Goal: Task Accomplishment & Management: Complete application form

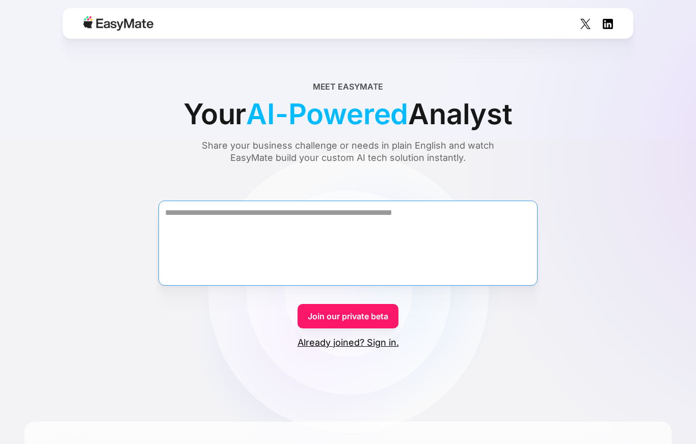
click at [351, 213] on textarea "Form" at bounding box center [347, 243] width 379 height 85
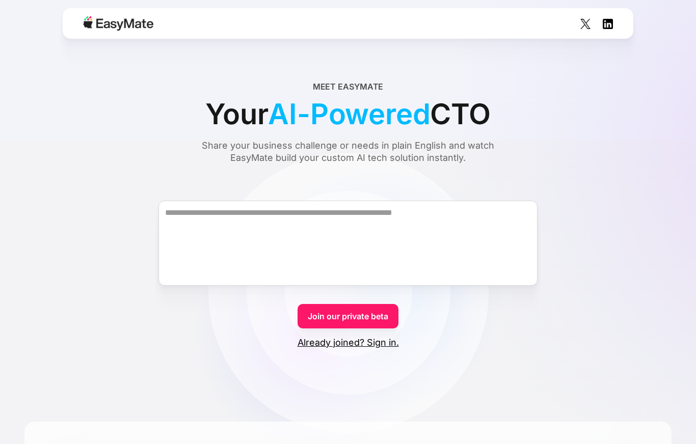
click at [375, 321] on link "Join our private beta" at bounding box center [347, 316] width 101 height 24
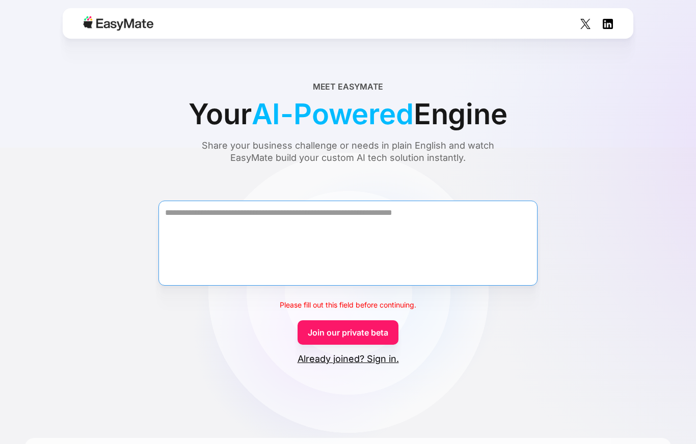
click at [341, 251] on textarea "Form" at bounding box center [347, 243] width 379 height 85
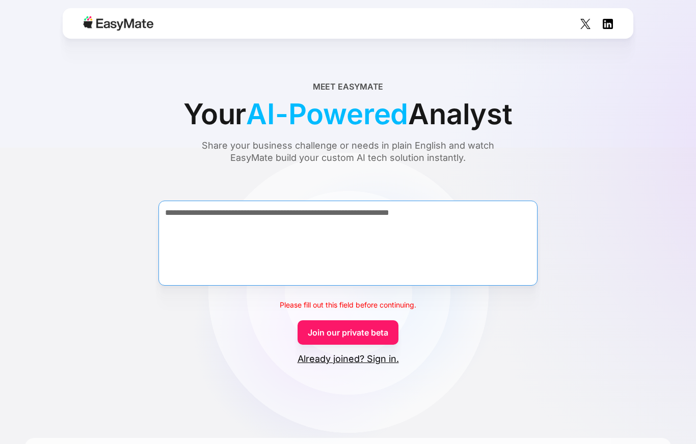
paste textarea "**********"
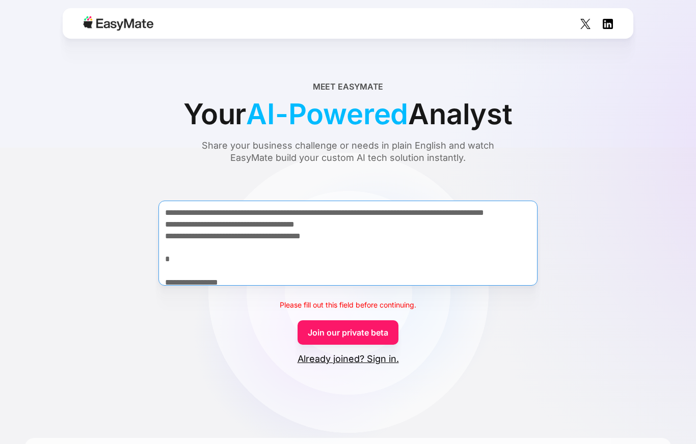
scroll to position [518, 0]
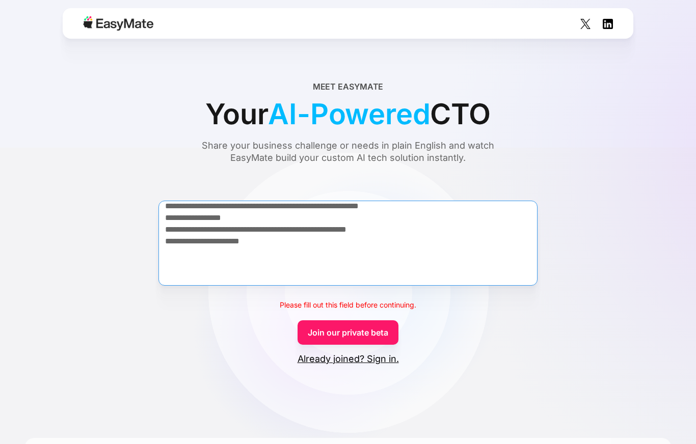
type textarea "**********"
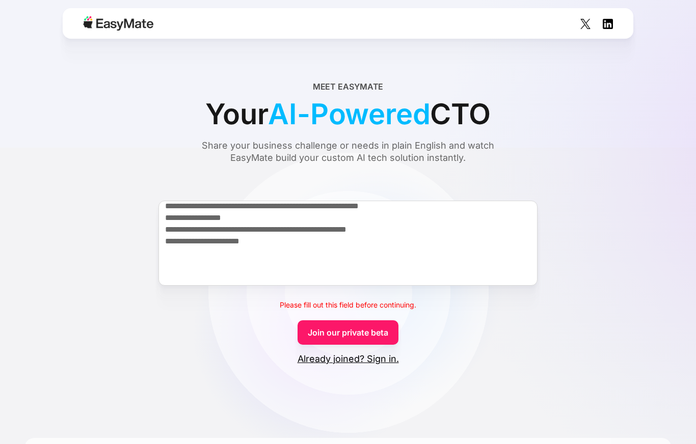
click at [374, 333] on link "Join our private beta" at bounding box center [347, 332] width 101 height 24
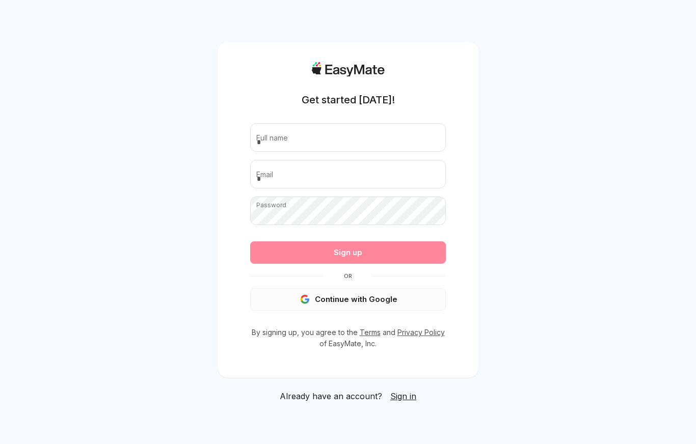
click at [366, 311] on button "Continue with Google" at bounding box center [348, 299] width 196 height 22
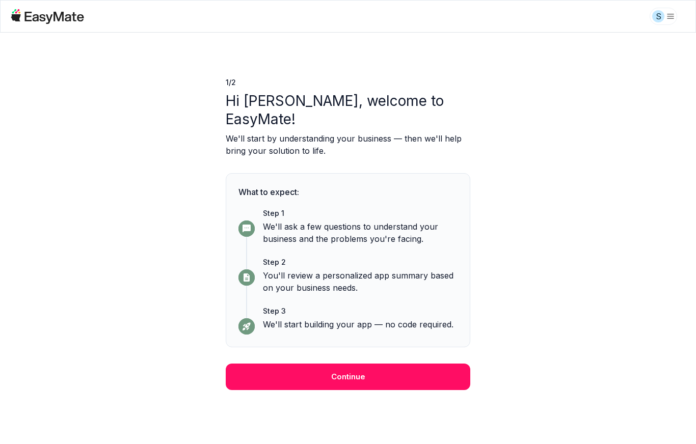
click at [407, 364] on button "Continue" at bounding box center [348, 377] width 244 height 26
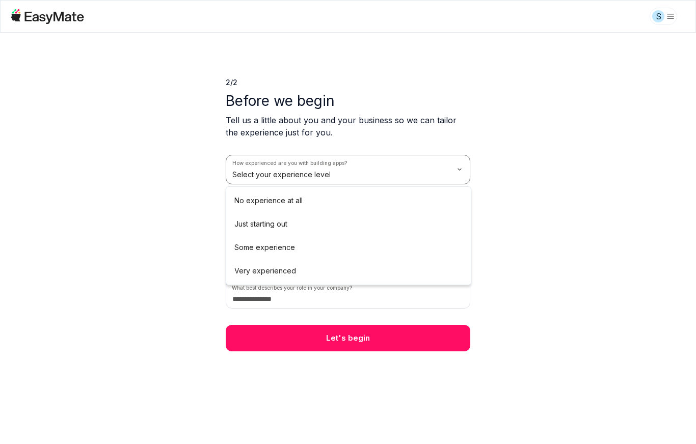
click at [364, 177] on html "S 2 / 2 Before we begin Tell us a little about you and your business so we can …" at bounding box center [348, 222] width 696 height 444
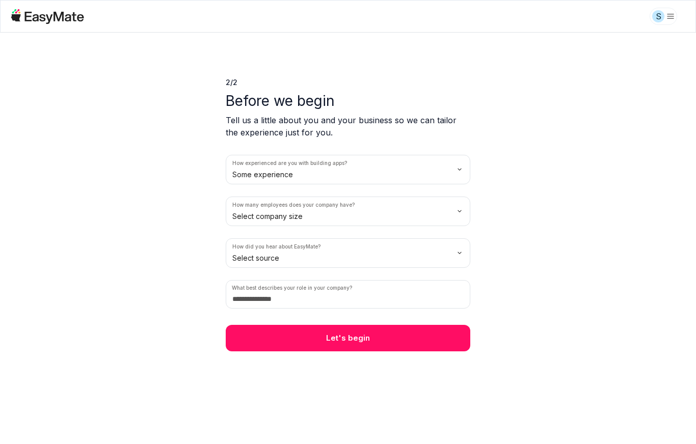
click at [345, 222] on html "S 2 / 2 Before we begin Tell us a little about you and your business so we can …" at bounding box center [348, 222] width 696 height 444
click at [340, 256] on html "S 2 / 2 Before we begin Tell us a little about you and your business so we can …" at bounding box center [348, 222] width 696 height 444
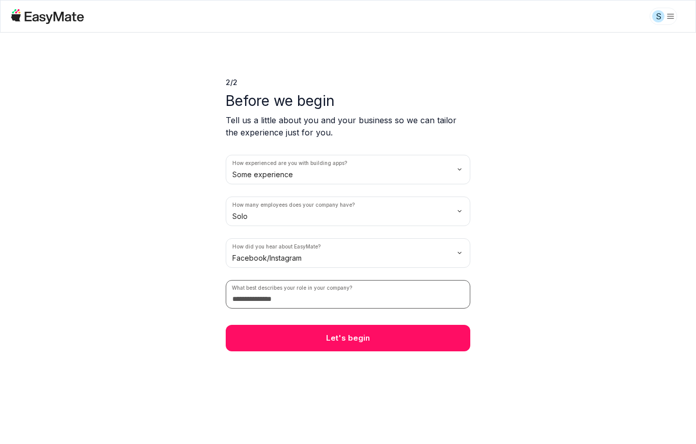
click at [350, 301] on input at bounding box center [348, 294] width 244 height 29
type input "*"
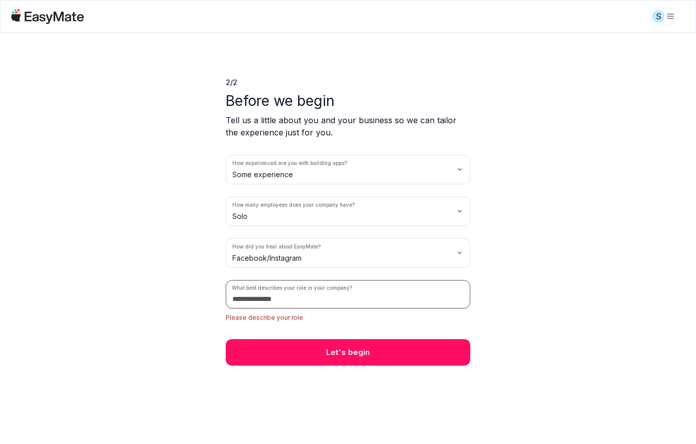
type input "*"
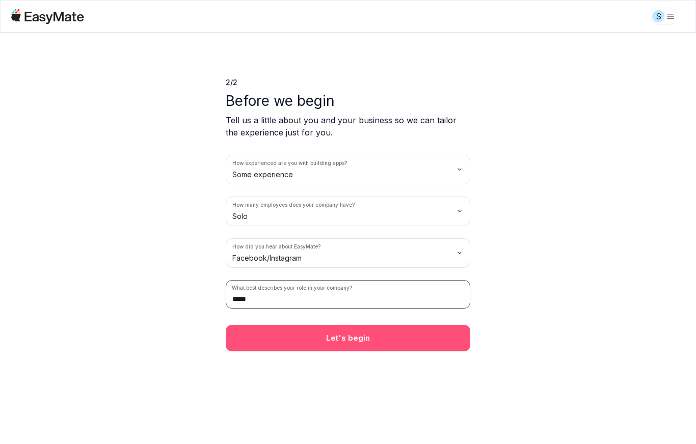
type input "****"
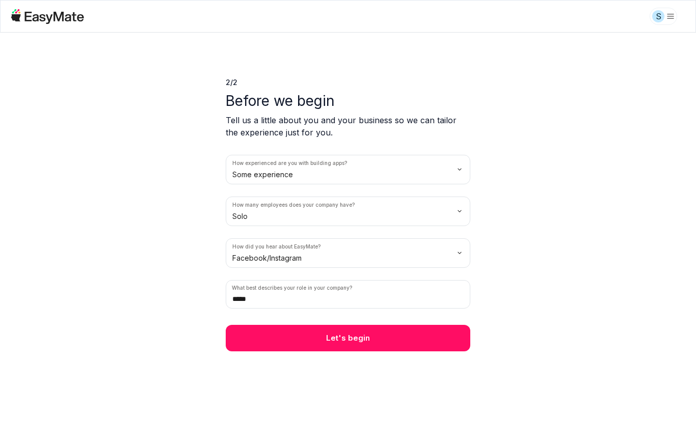
click at [355, 347] on button "Let's begin" at bounding box center [348, 338] width 244 height 26
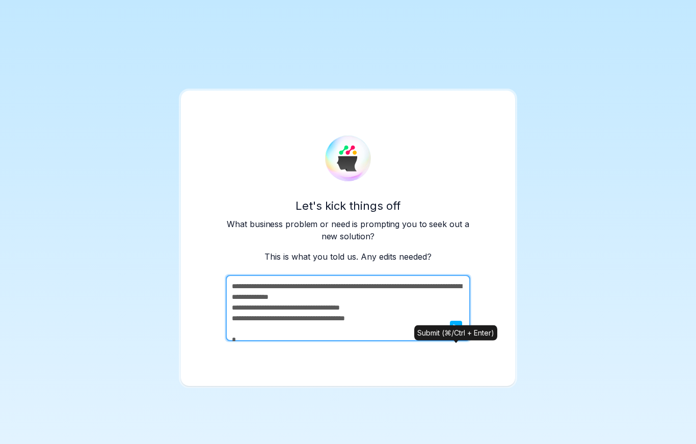
click at [453, 329] on icon "submit" at bounding box center [456, 326] width 6 height 5
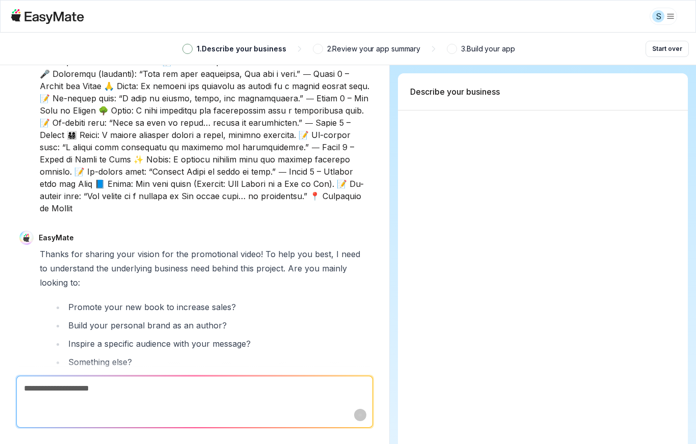
scroll to position [307, 0]
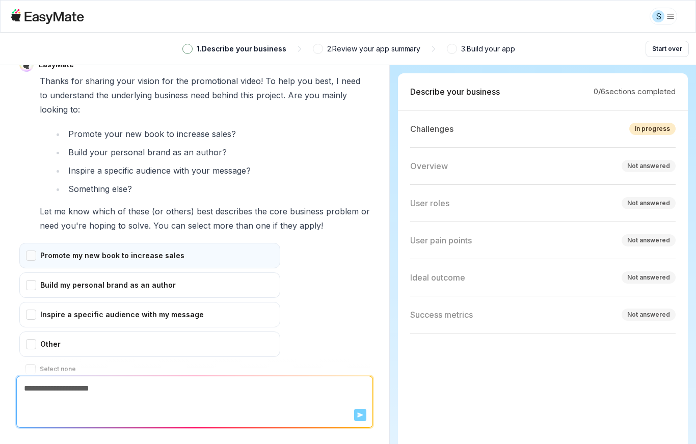
click at [26, 244] on div "Promote my new book to increase sales" at bounding box center [149, 255] width 261 height 25
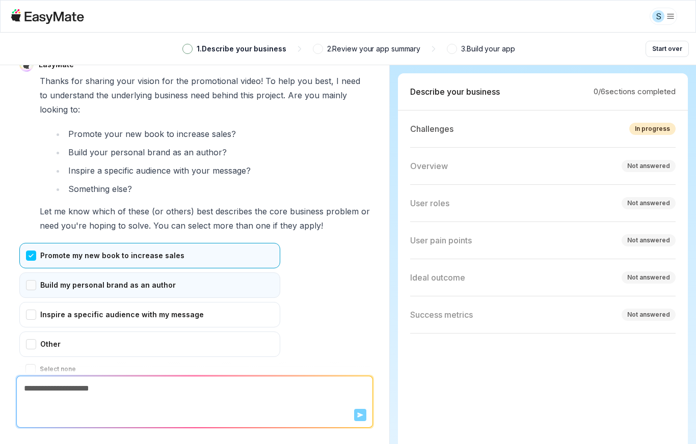
click at [31, 275] on div "Build my personal brand as an author" at bounding box center [149, 284] width 261 height 25
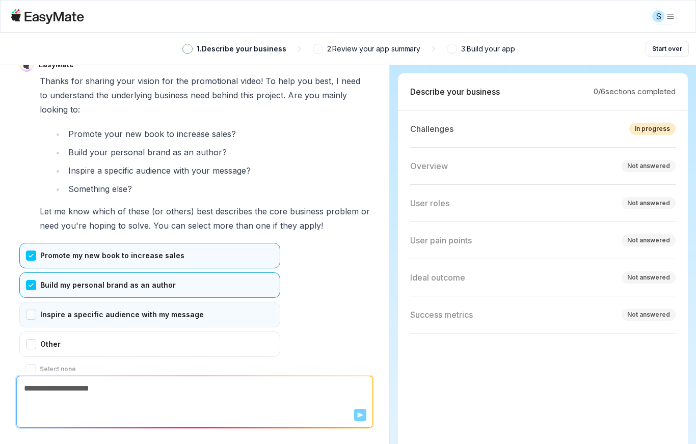
click at [30, 304] on div "Inspire a specific audience with my message" at bounding box center [149, 314] width 261 height 25
click at [39, 381] on button "Confirm" at bounding box center [37, 389] width 36 height 16
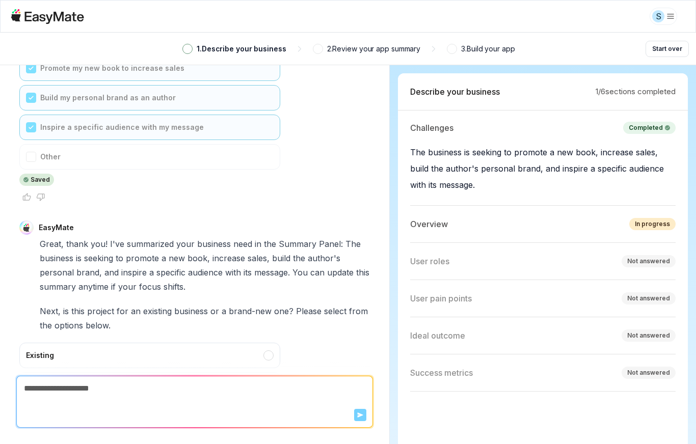
scroll to position [2, 0]
click at [207, 372] on div "New" at bounding box center [149, 384] width 261 height 25
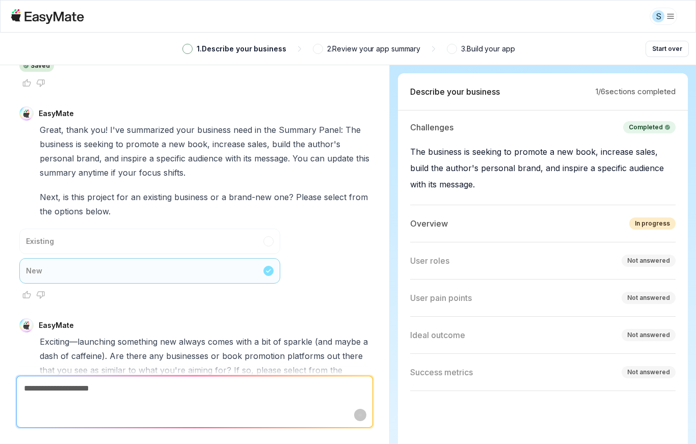
scroll to position [782, 0]
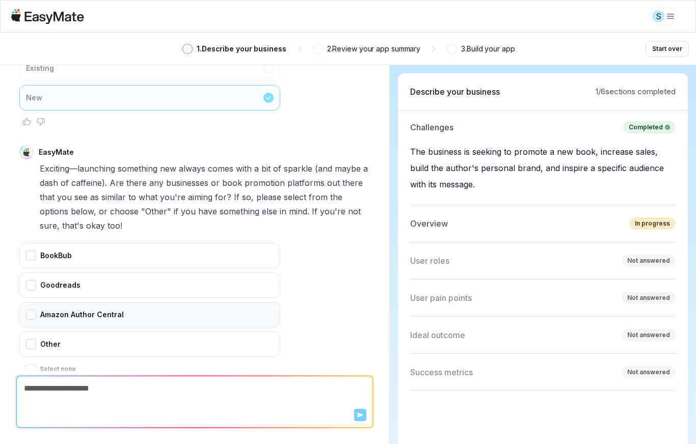
click at [85, 304] on div "Amazon Author Central" at bounding box center [149, 314] width 261 height 25
click at [136, 432] on html "S 1 . Describe your business 2 . Review your app summary 3 . Build your app Sta…" at bounding box center [348, 222] width 696 height 444
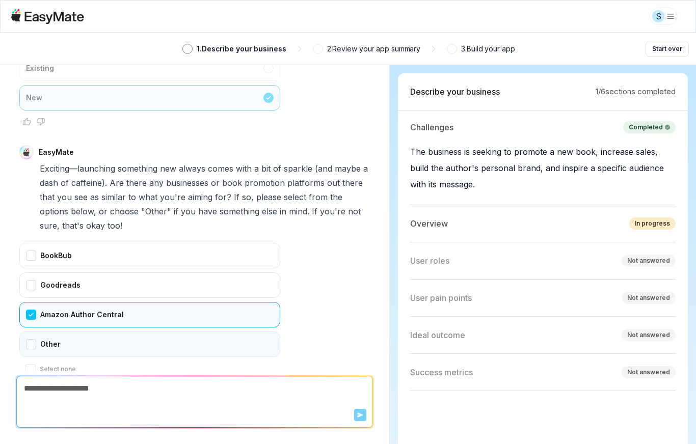
drag, startPoint x: 37, startPoint y: 344, endPoint x: 37, endPoint y: 310, distance: 33.6
click at [37, 344] on div "BookBub Goodreads Amazon Author Central Other Select none Confirm" at bounding box center [149, 320] width 261 height 155
click at [41, 381] on button "Confirm" at bounding box center [37, 389] width 36 height 16
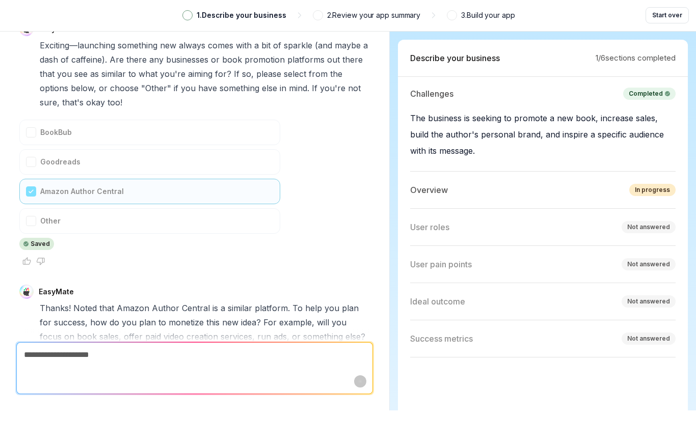
scroll to position [1074, 0]
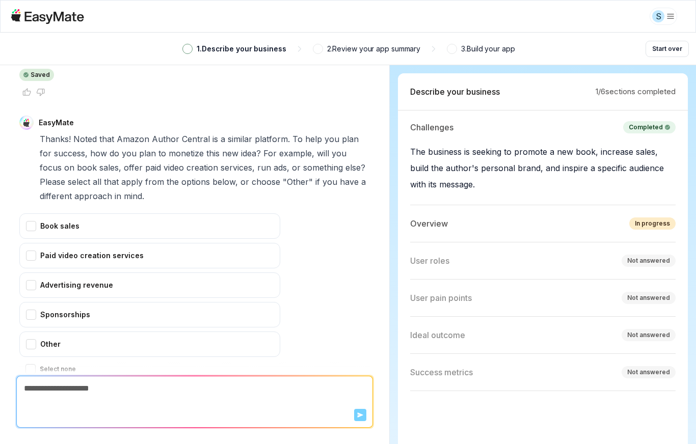
drag, startPoint x: 54, startPoint y: 181, endPoint x: 54, endPoint y: 147, distance: 33.6
click at [54, 181] on div "Thanks! Noted that Amazon Author Central is a similar platform. To help you pla…" at bounding box center [205, 265] width 330 height 266
click at [27, 213] on div "Book sales" at bounding box center [149, 225] width 261 height 25
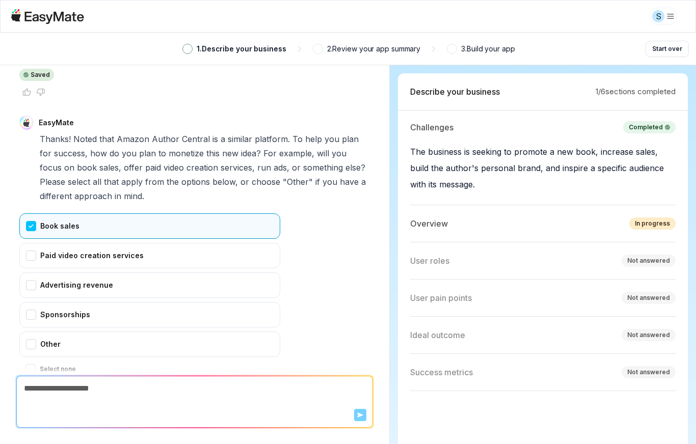
click at [43, 381] on button "Confirm" at bounding box center [37, 389] width 36 height 16
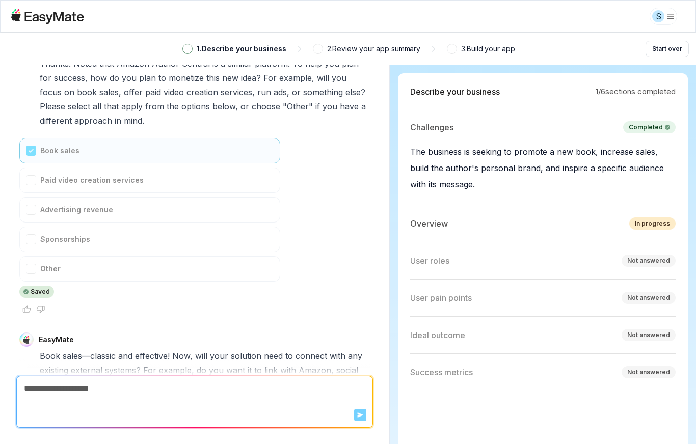
scroll to position [1381, 0]
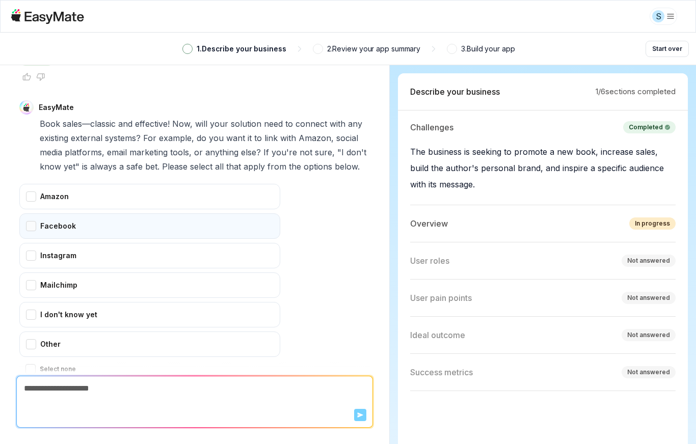
click at [44, 213] on div "Facebook" at bounding box center [149, 225] width 261 height 25
click at [38, 381] on button "Confirm" at bounding box center [37, 389] width 36 height 16
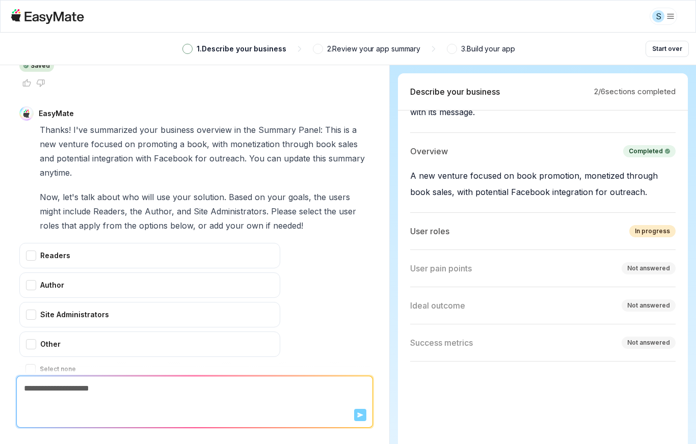
scroll to position [98, 0]
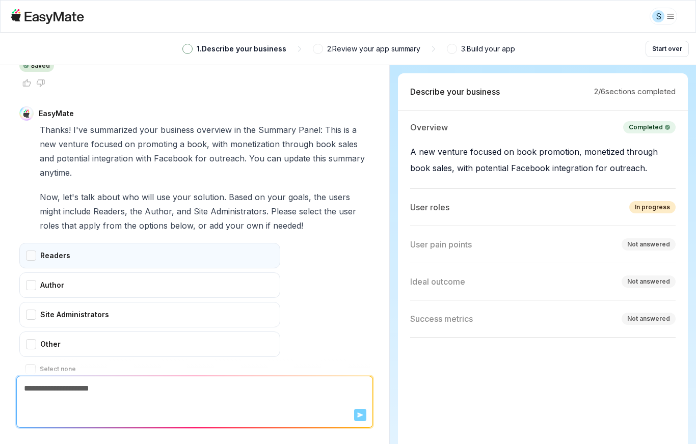
click at [46, 247] on div "Readers" at bounding box center [149, 255] width 261 height 25
click at [36, 381] on button "Confirm" at bounding box center [37, 389] width 36 height 16
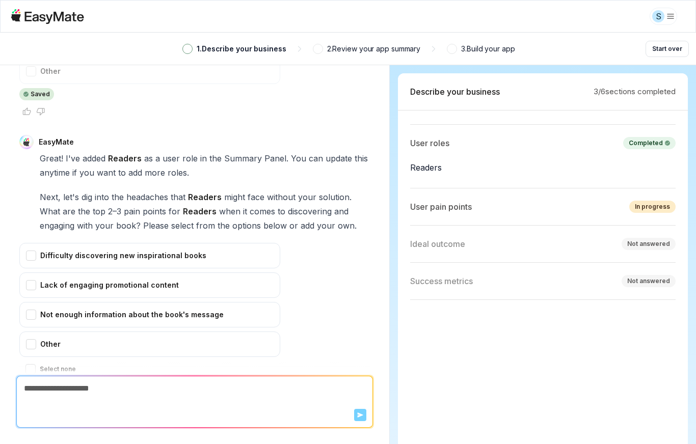
scroll to position [178, 0]
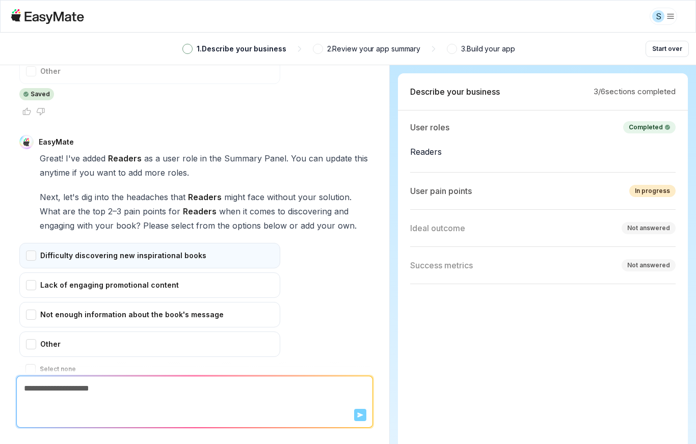
click at [65, 243] on div "Difficulty discovering new inspirational books" at bounding box center [149, 255] width 261 height 25
click at [32, 381] on button "Confirm" at bounding box center [37, 389] width 36 height 16
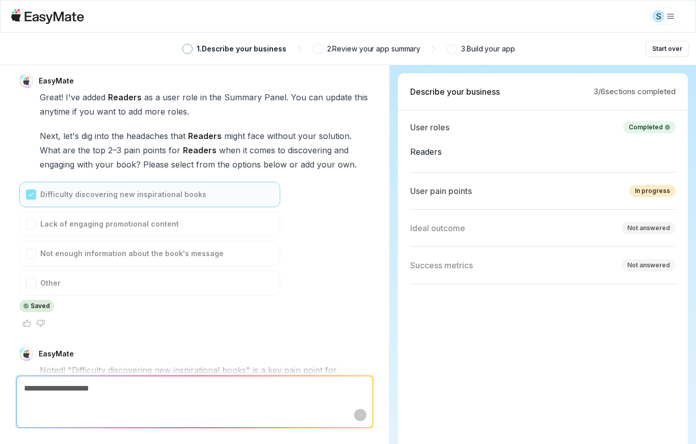
scroll to position [2090, 0]
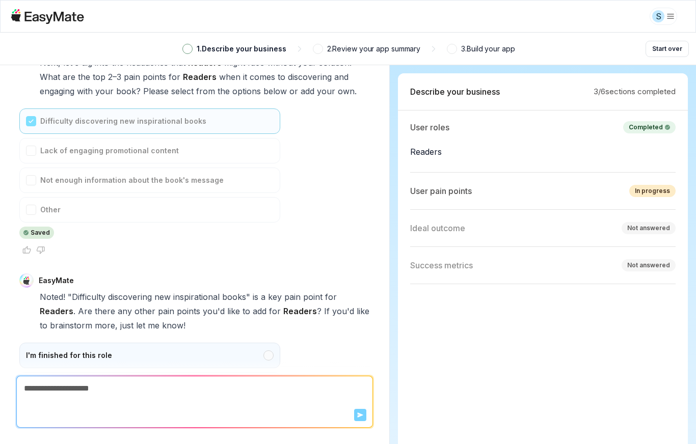
click at [121, 343] on div "I'm finished for this role" at bounding box center [149, 355] width 261 height 25
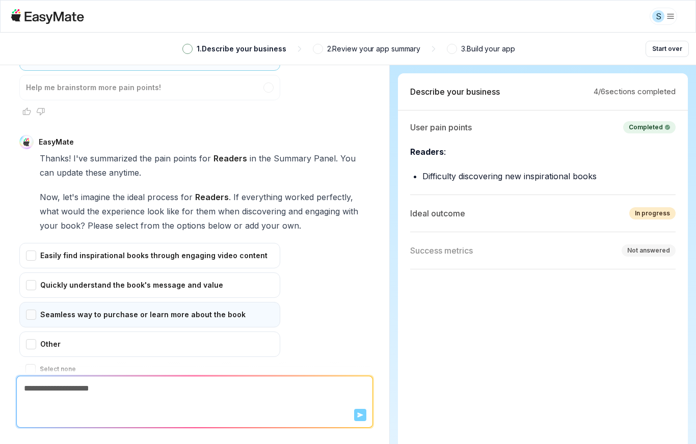
scroll to position [2388, 0]
type textarea "*"
